Goal: Task Accomplishment & Management: Manage account settings

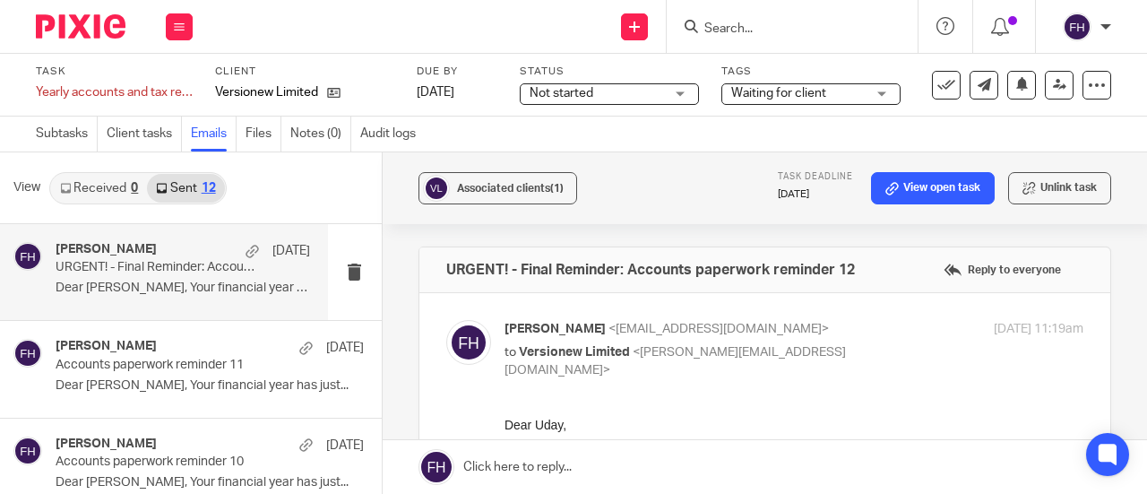
click at [658, 129] on div "Subtasks Client tasks Emails Files Notes (0) Audit logs" at bounding box center [573, 134] width 1147 height 36
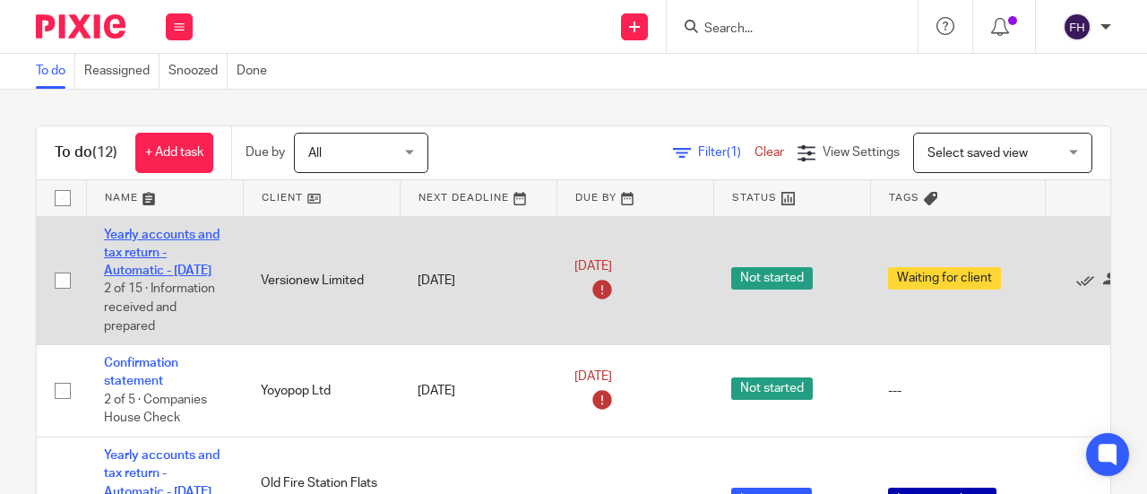
click at [190, 230] on link "Yearly accounts and tax return - Automatic - [DATE]" at bounding box center [162, 252] width 116 height 49
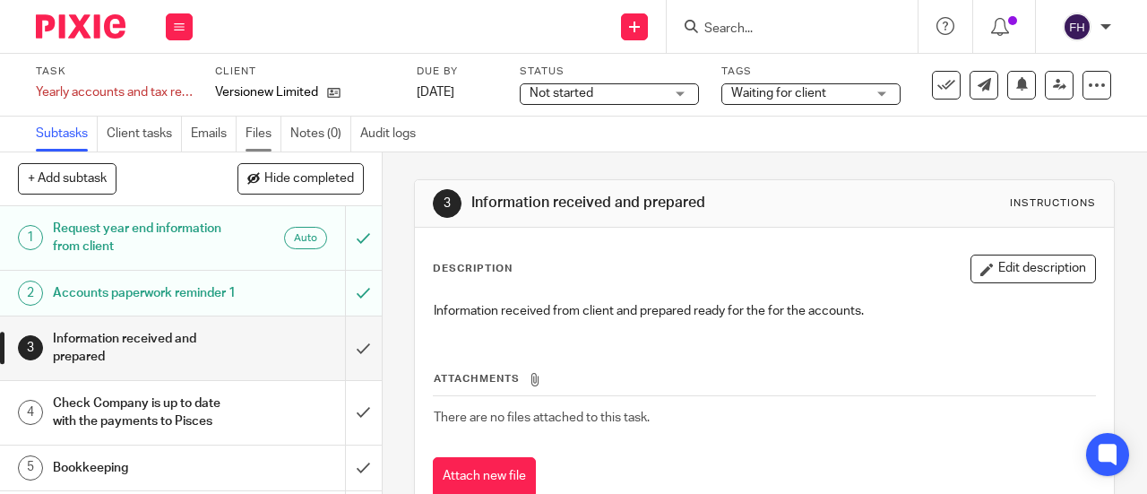
click at [263, 130] on link "Files" at bounding box center [263, 133] width 36 height 35
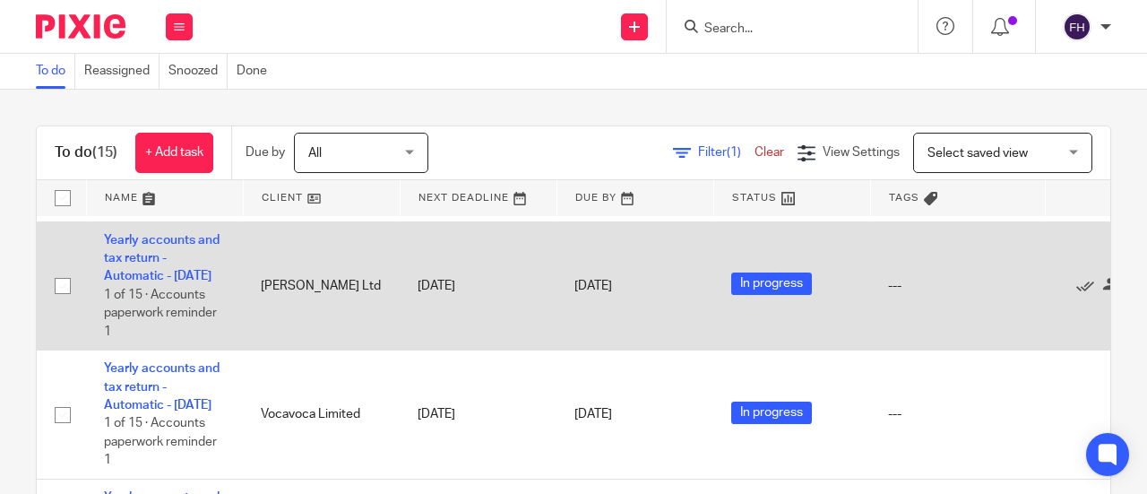
scroll to position [343, 0]
click at [182, 279] on link "Yearly accounts and tax return - Automatic - [DATE]" at bounding box center [162, 259] width 116 height 49
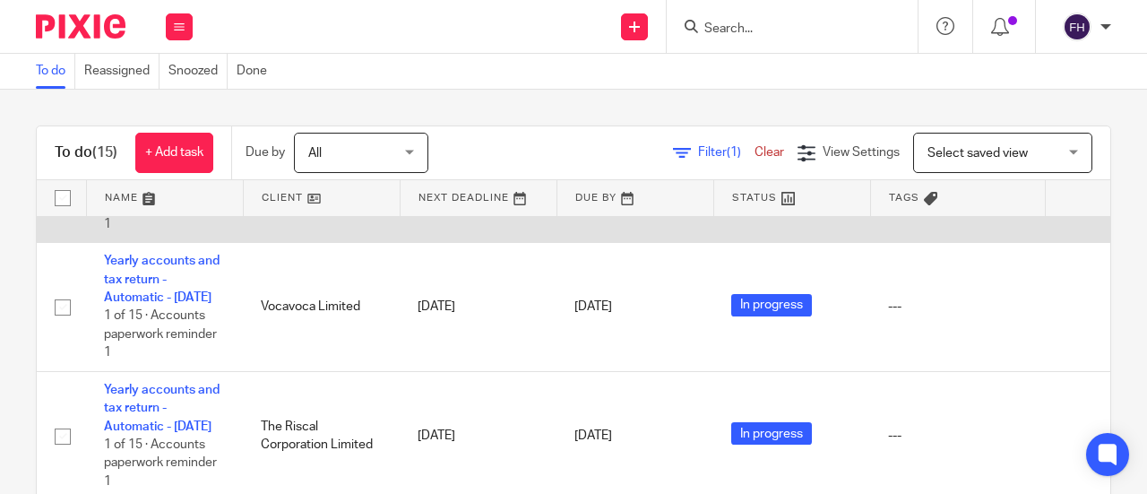
scroll to position [452, 0]
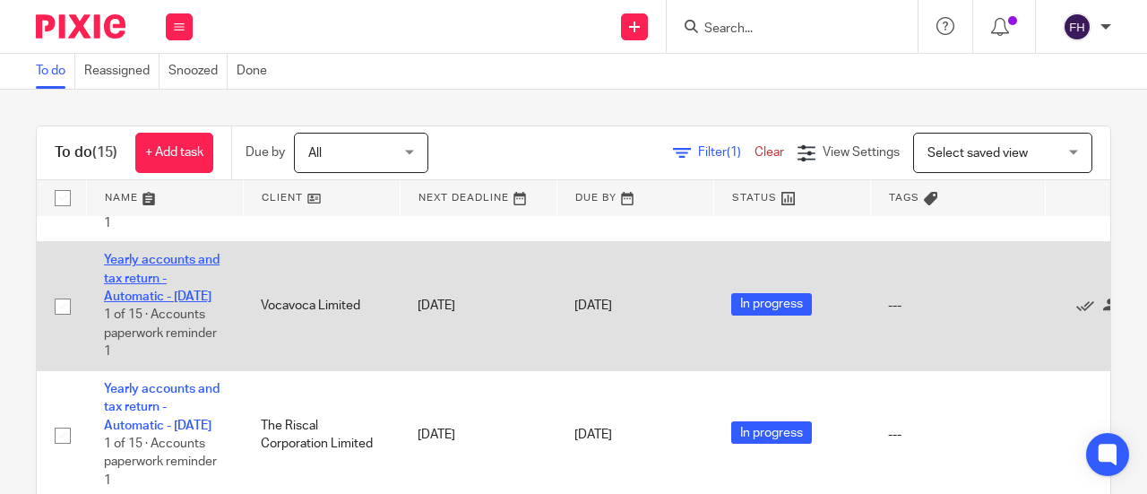
click at [182, 303] on link "Yearly accounts and tax return - Automatic - [DATE]" at bounding box center [162, 278] width 116 height 49
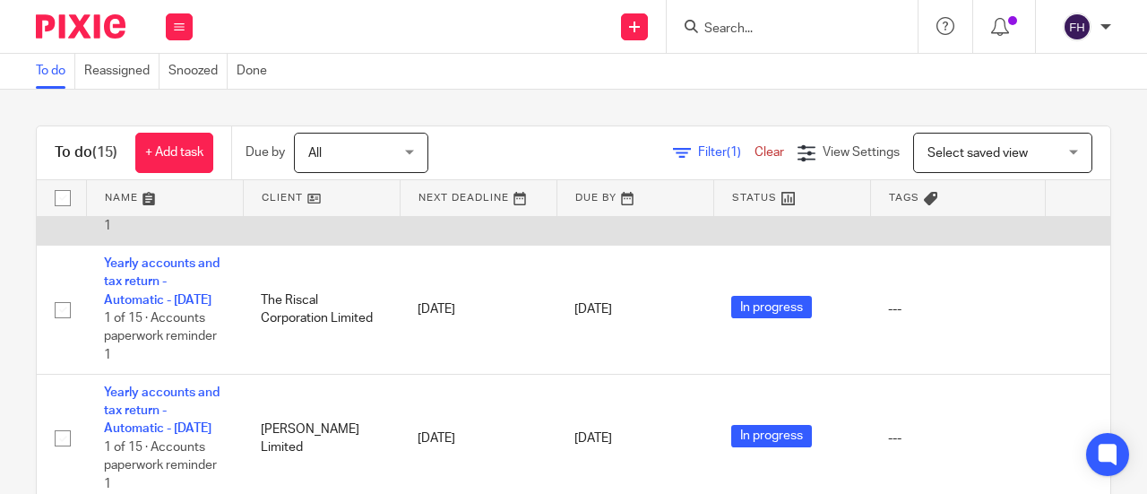
scroll to position [580, 0]
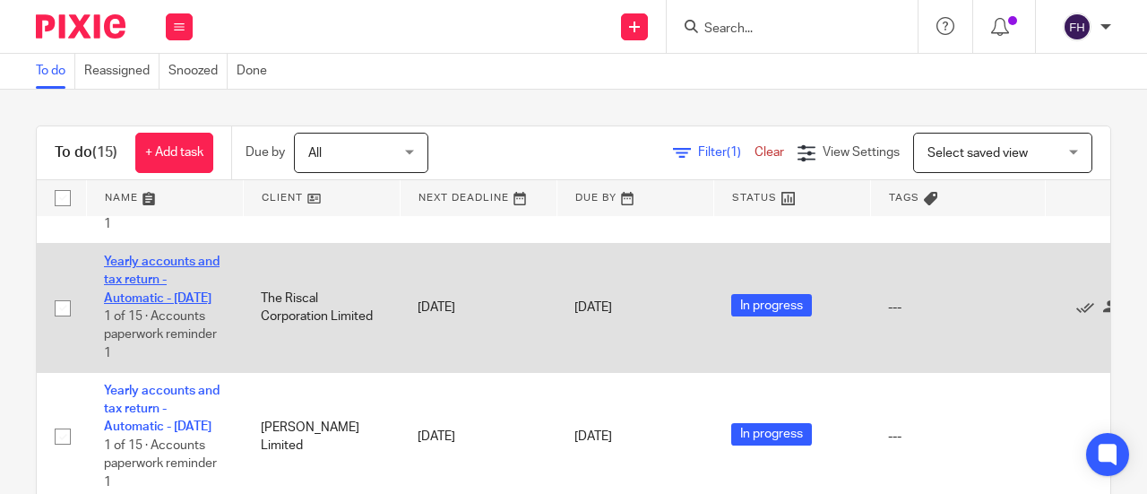
click at [192, 305] on link "Yearly accounts and tax return - Automatic - [DATE]" at bounding box center [162, 279] width 116 height 49
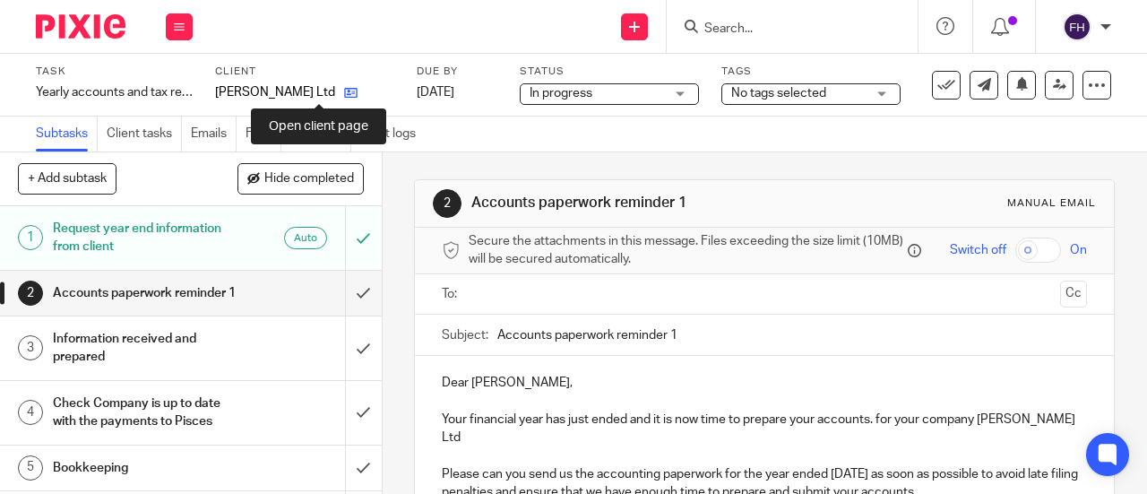
click at [344, 90] on icon at bounding box center [350, 92] width 13 height 13
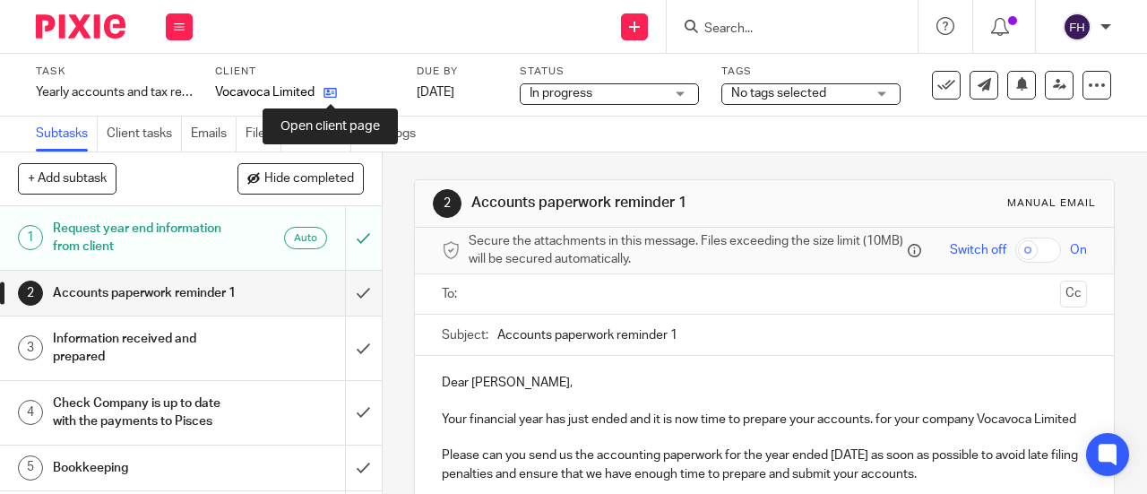
click at [331, 93] on icon at bounding box center [329, 92] width 13 height 13
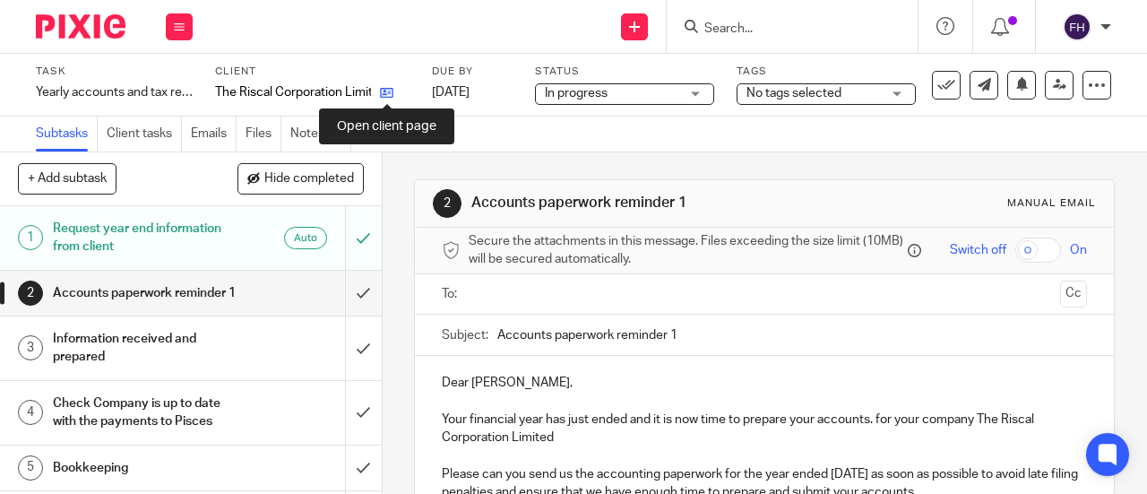
click at [383, 92] on icon at bounding box center [386, 92] width 13 height 13
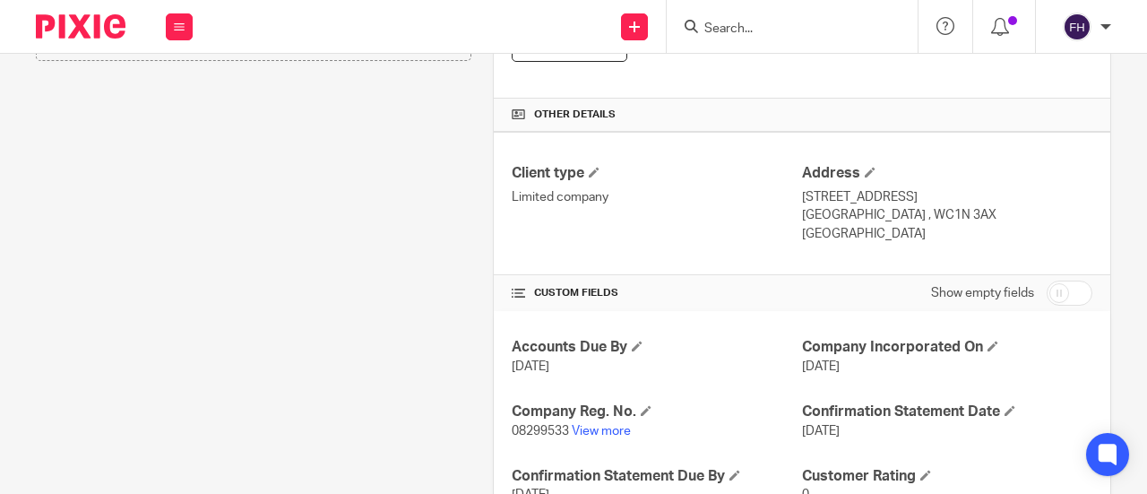
scroll to position [627, 0]
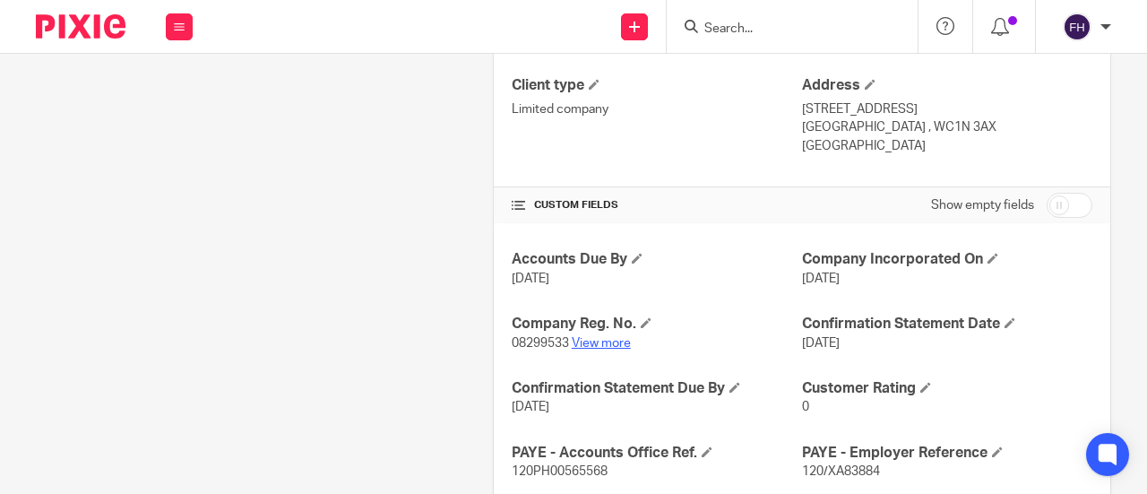
click at [589, 337] on link "View more" at bounding box center [601, 343] width 59 height 13
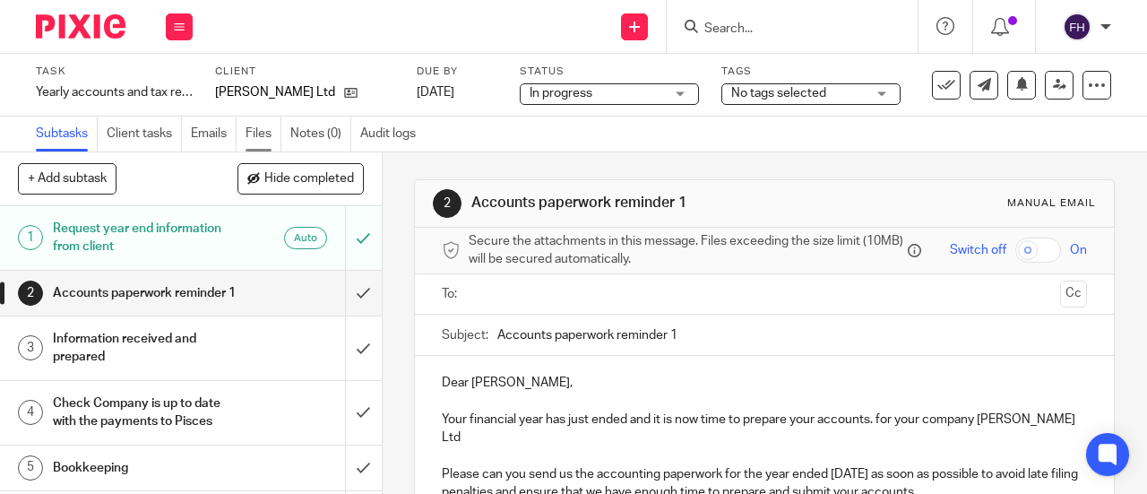
click at [262, 141] on link "Files" at bounding box center [263, 133] width 36 height 35
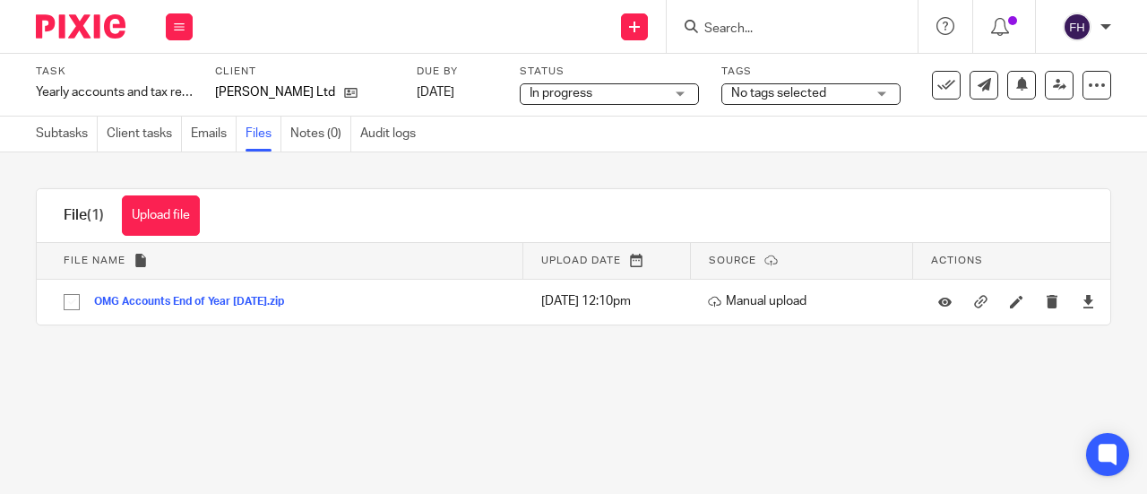
click at [210, 132] on link "Emails" at bounding box center [214, 133] width 46 height 35
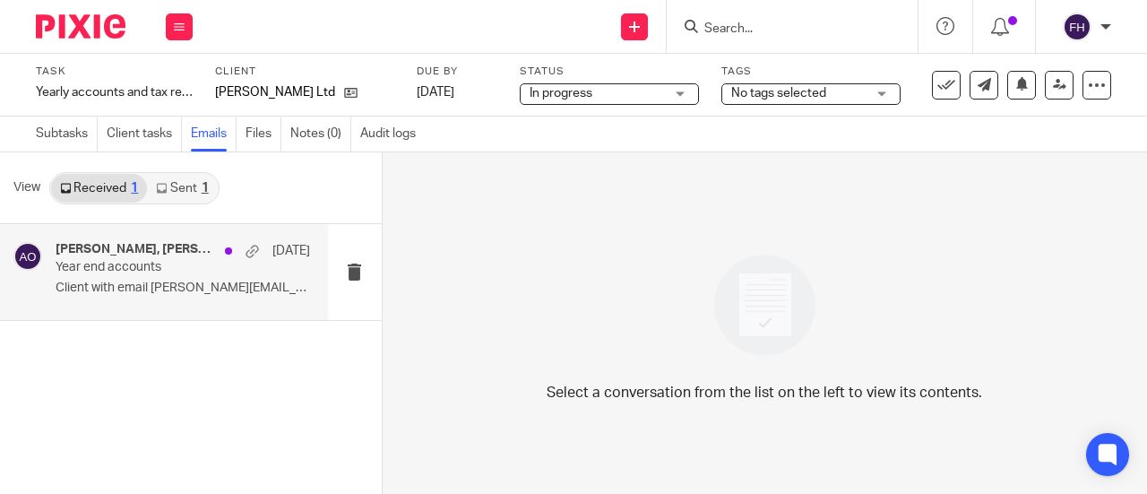
click at [154, 278] on div "otilia, Alan Oakes 3 Dec Year end accounts Client with email otilia@otiliamarti…" at bounding box center [183, 272] width 254 height 60
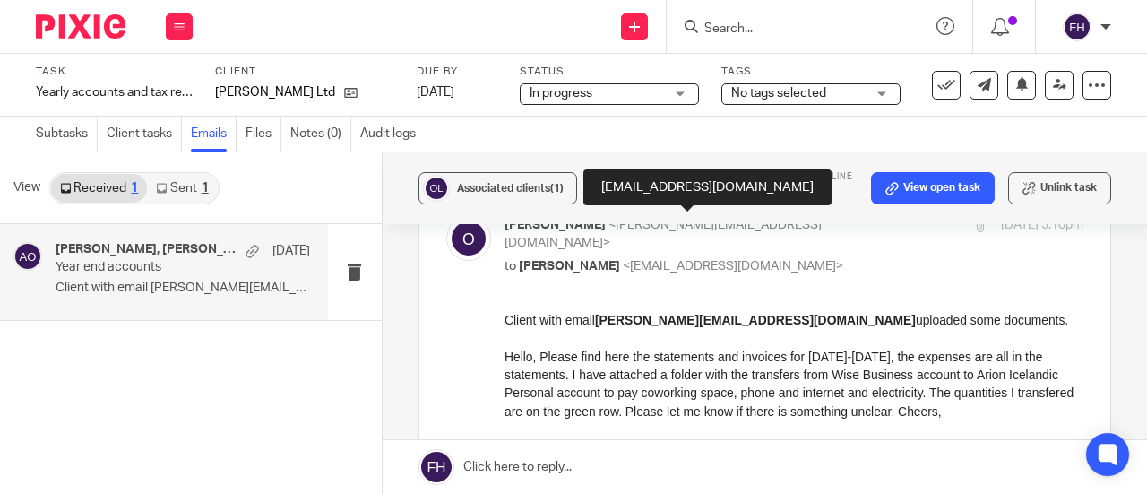
scroll to position [264, 0]
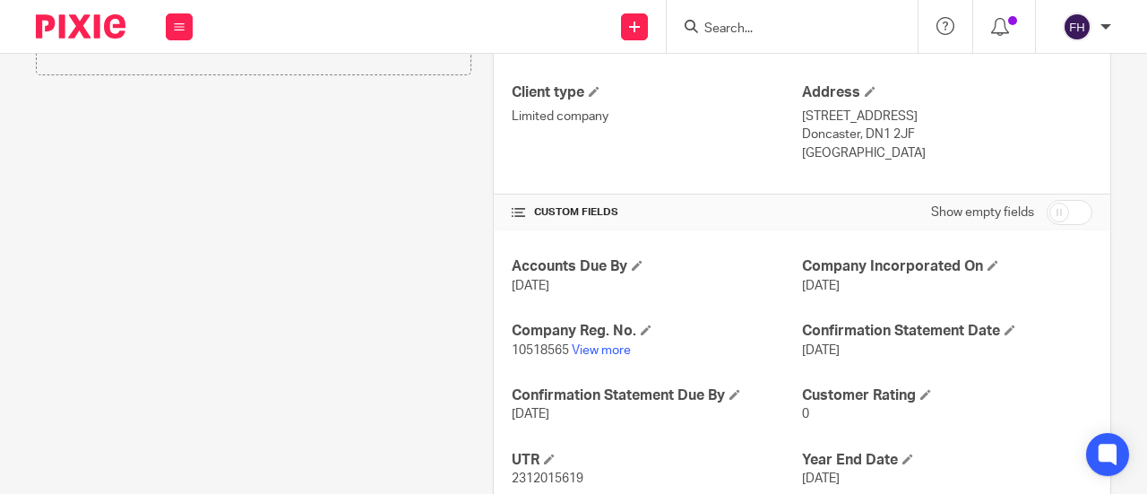
scroll to position [624, 0]
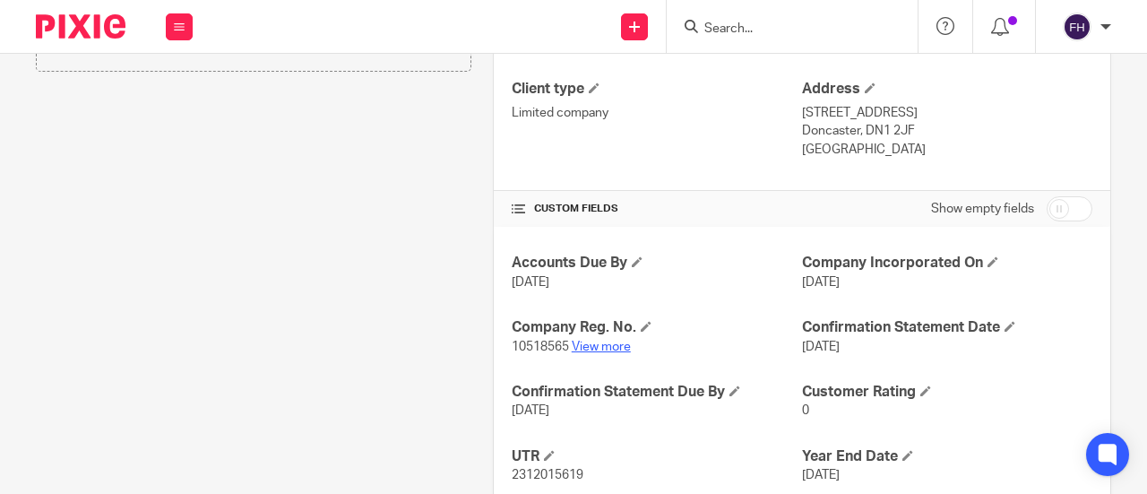
click at [584, 342] on link "View more" at bounding box center [601, 346] width 59 height 13
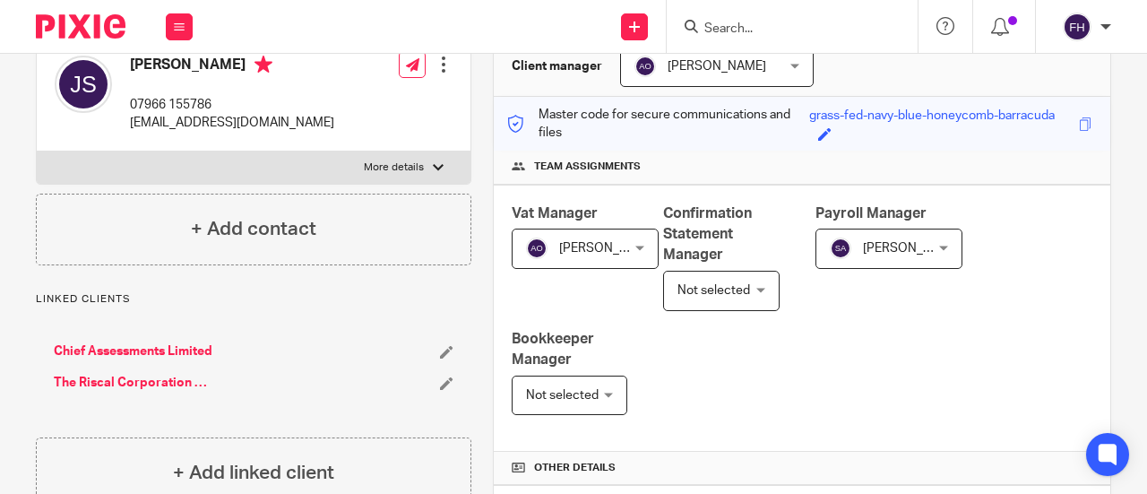
scroll to position [0, 0]
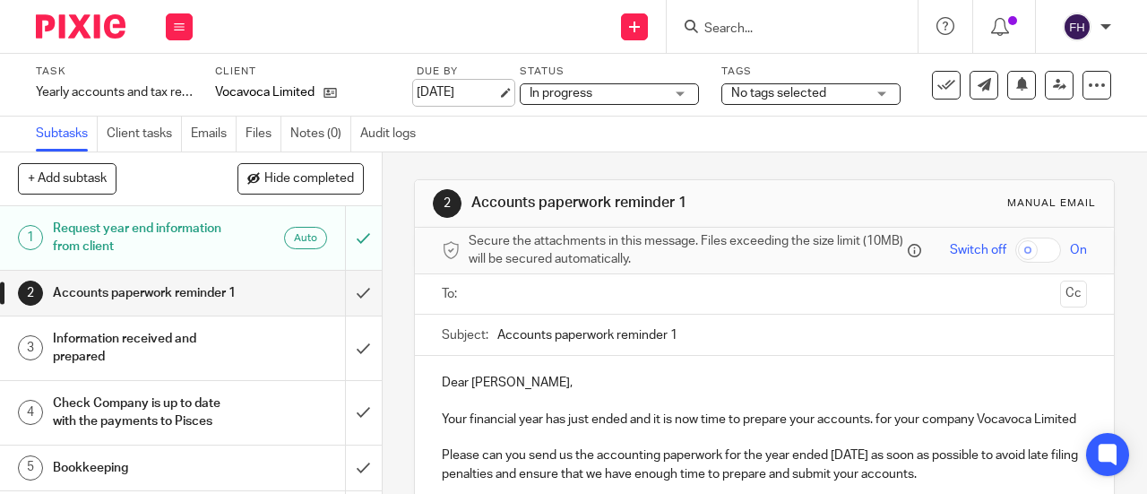
click at [464, 89] on link "[DATE]" at bounding box center [457, 92] width 81 height 19
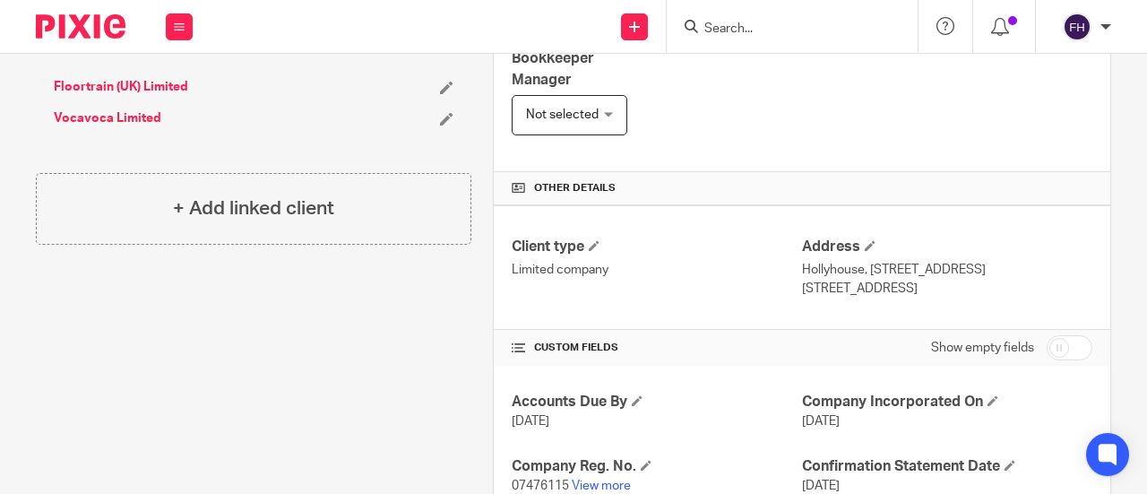
scroll to position [452, 0]
click at [588, 478] on link "View more" at bounding box center [601, 484] width 59 height 13
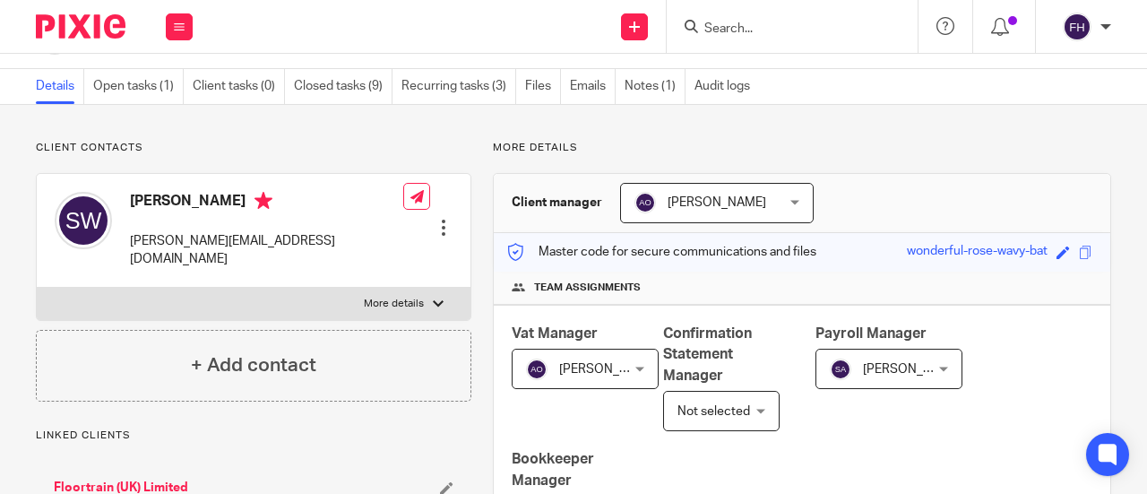
scroll to position [0, 0]
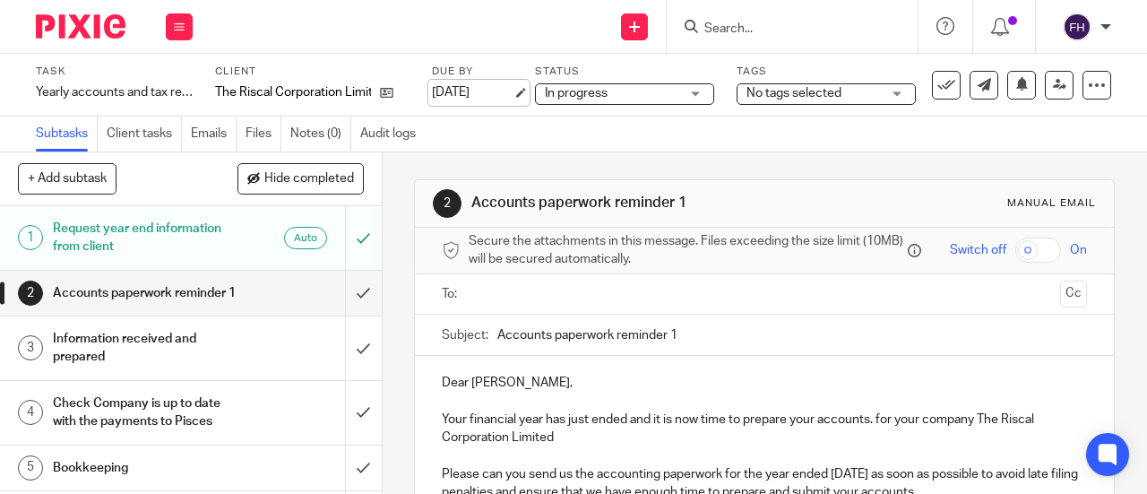
click at [497, 90] on link "[DATE]" at bounding box center [472, 92] width 81 height 19
